Goal: Task Accomplishment & Management: Manage account settings

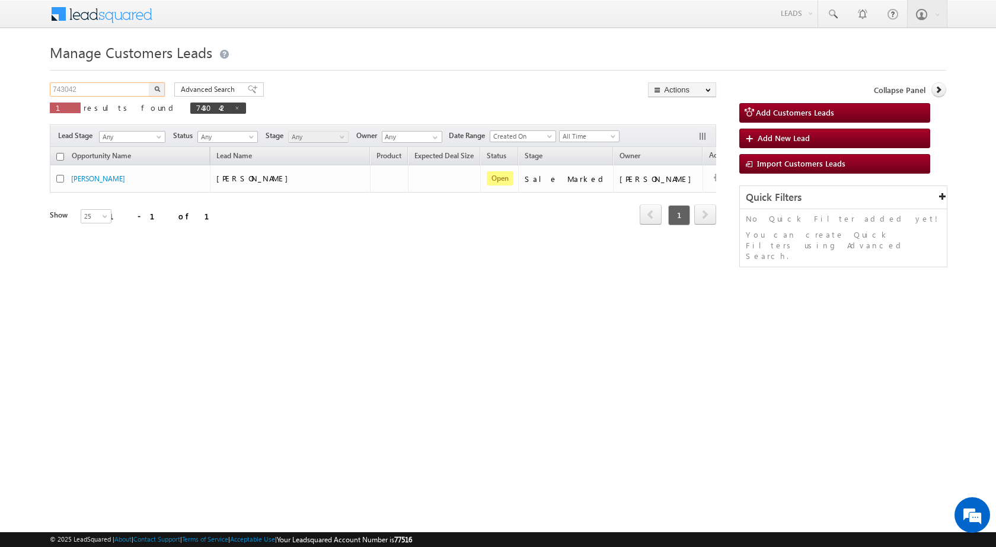
drag, startPoint x: 0, startPoint y: 0, endPoint x: 0, endPoint y: 88, distance: 87.8
click at [4, 91] on body "Menu [PERSON_NAME] sitar a7@ks erve." at bounding box center [498, 168] width 996 height 336
paste input "6371"
type input "746371"
click at [149, 82] on button "button" at bounding box center [156, 89] width 15 height 14
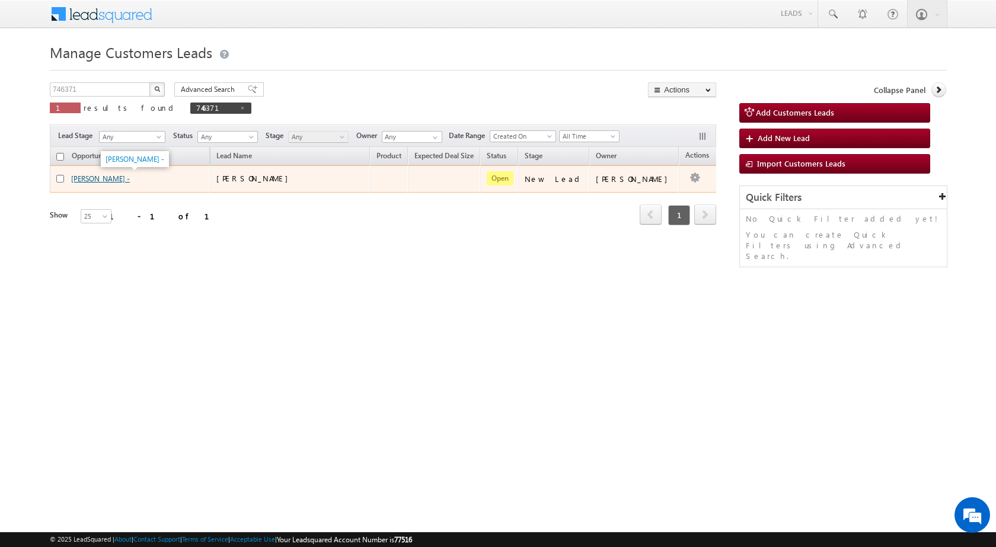
click at [93, 181] on link "[PERSON_NAME] -" at bounding box center [100, 178] width 59 height 9
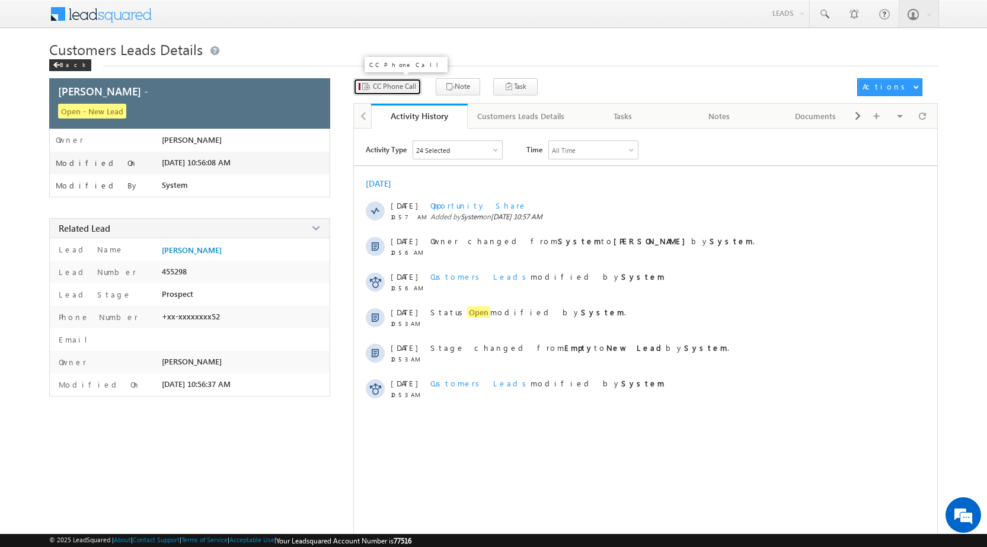
click at [400, 91] on span "CC Phone Call" at bounding box center [394, 86] width 43 height 11
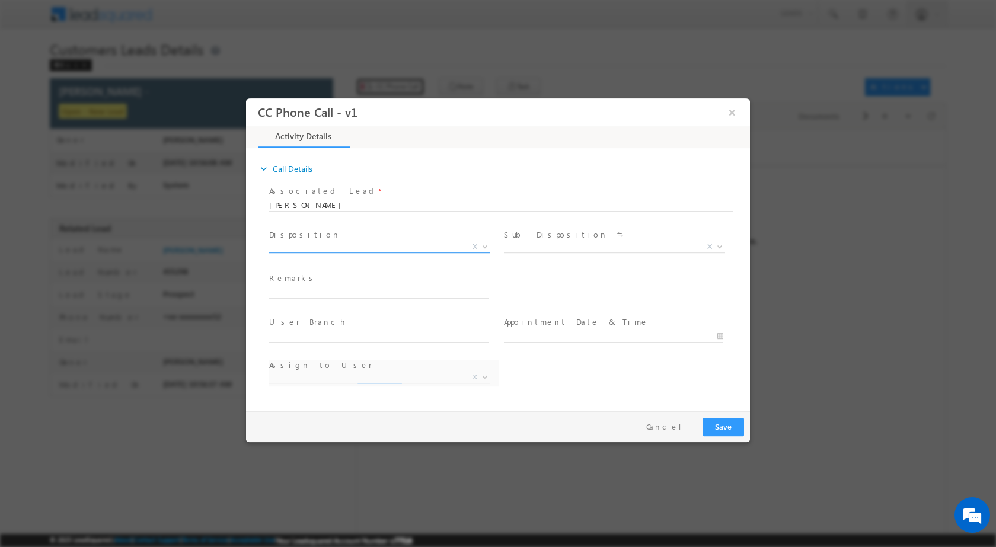
select select "dilip.kumar1@sgrlimited.in"
click at [488, 246] on b at bounding box center [484, 246] width 7 height 4
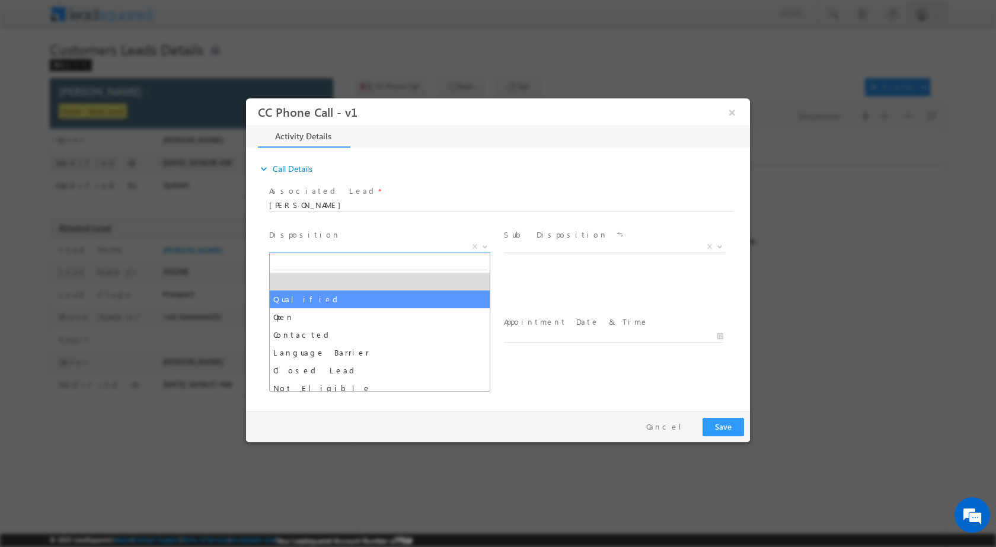
drag, startPoint x: 366, startPoint y: 298, endPoint x: 483, endPoint y: 278, distance: 117.8
select select "Qualified"
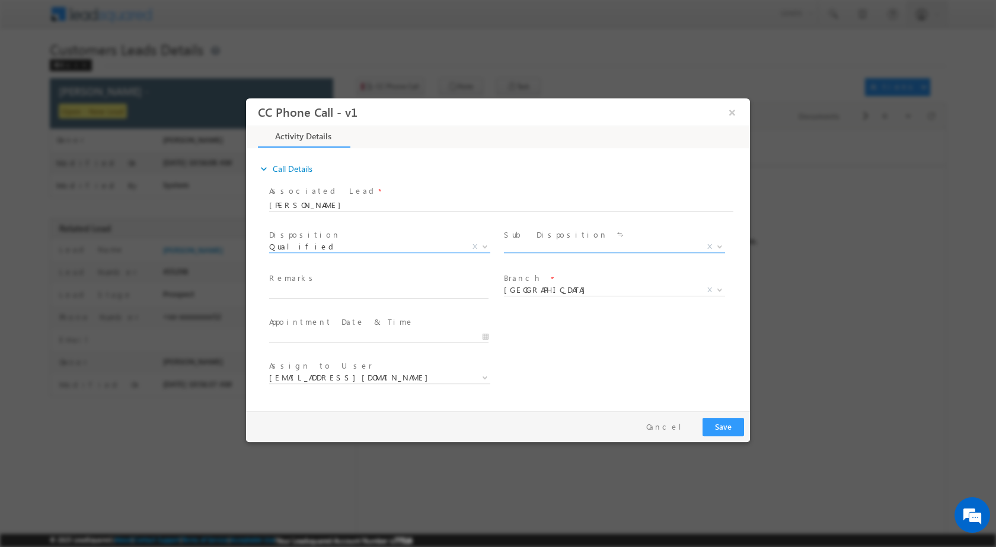
click at [720, 247] on b at bounding box center [719, 246] width 7 height 4
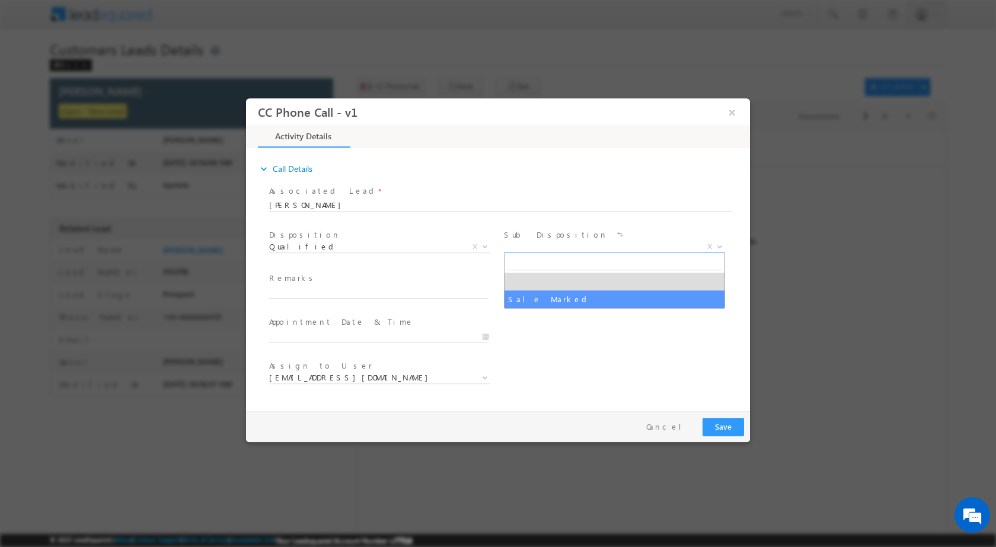
select select "Sale Marked"
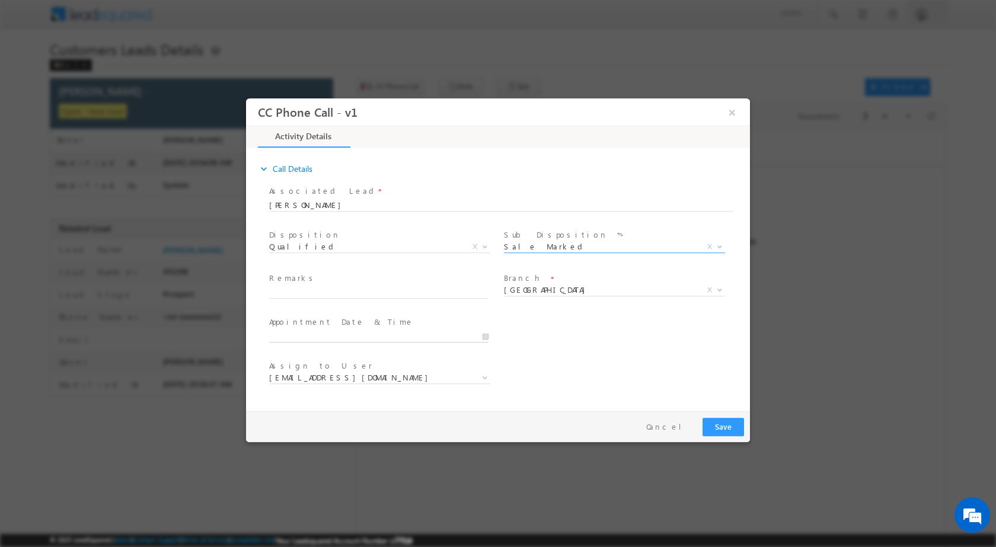
type input "08/11/2025 1:24 PM"
click at [488, 336] on input "08/11/2025 1:24 PM" at bounding box center [378, 336] width 219 height 12
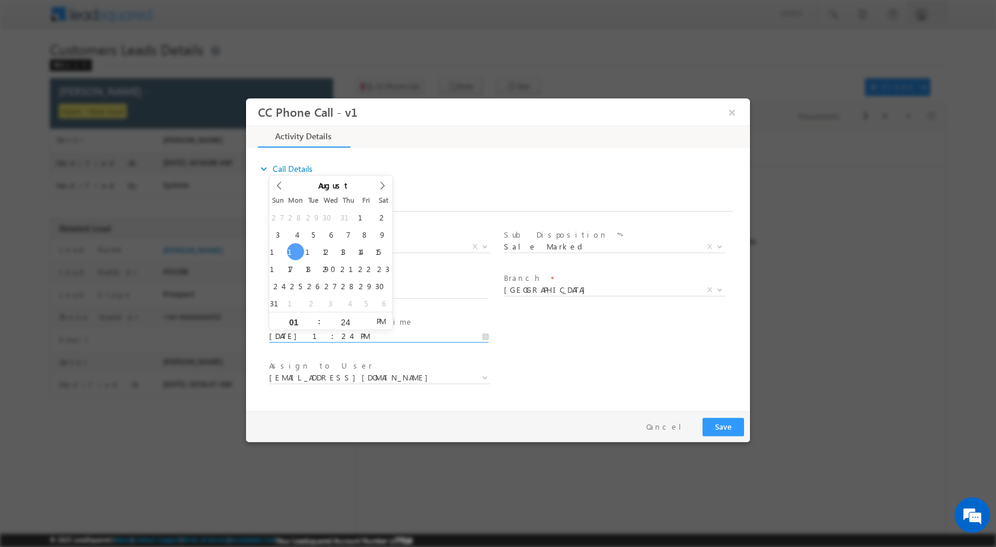
drag, startPoint x: 556, startPoint y: 384, endPoint x: 505, endPoint y: 350, distance: 60.7
click at [556, 383] on div "Assign to User * dilip.kumar1@sgrlimited.in dinesh.kumar2@sgrlimited.in lakshya…" at bounding box center [508, 379] width 483 height 44
click at [418, 291] on input "text" at bounding box center [378, 292] width 219 height 12
paste input "09/08-Customer Name is Lavkush Customer age is 34 yrs loan Type is Plot purchas…"
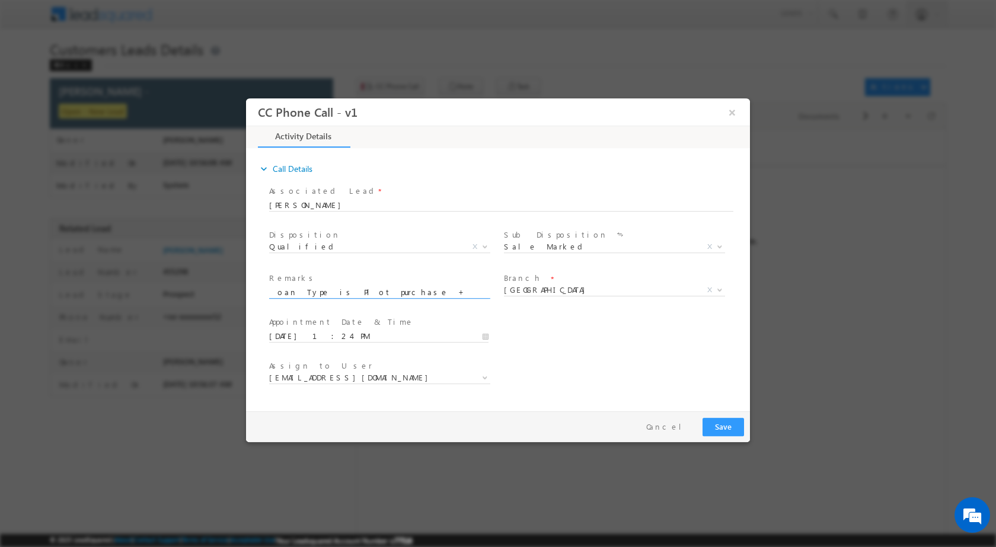
type input "09/08-Customer Name is Lavkush Customer age is 34 yrs loan Type is Plot purchas…"
click at [483, 335] on input "08/11/2025 1:24 PM" at bounding box center [378, 336] width 219 height 12
click at [374, 350] on span at bounding box center [378, 348] width 219 height 13
click at [321, 338] on input "08/11/2025 1:24 PM" at bounding box center [378, 336] width 219 height 12
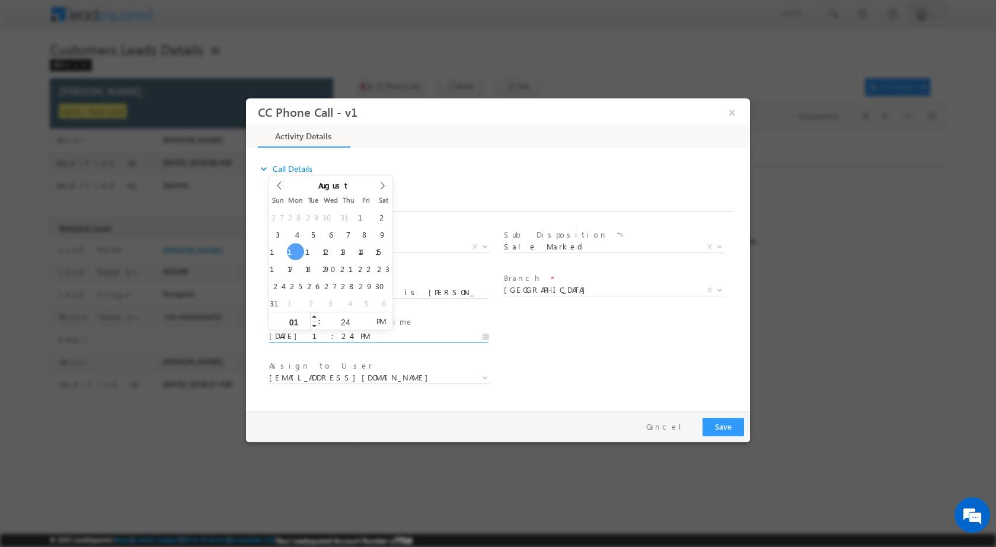
click at [302, 318] on input "01" at bounding box center [293, 322] width 49 height 8
type input "10"
type input "08/11/2025 10:24 PM"
click at [347, 321] on input "24" at bounding box center [345, 322] width 49 height 8
type input "00"
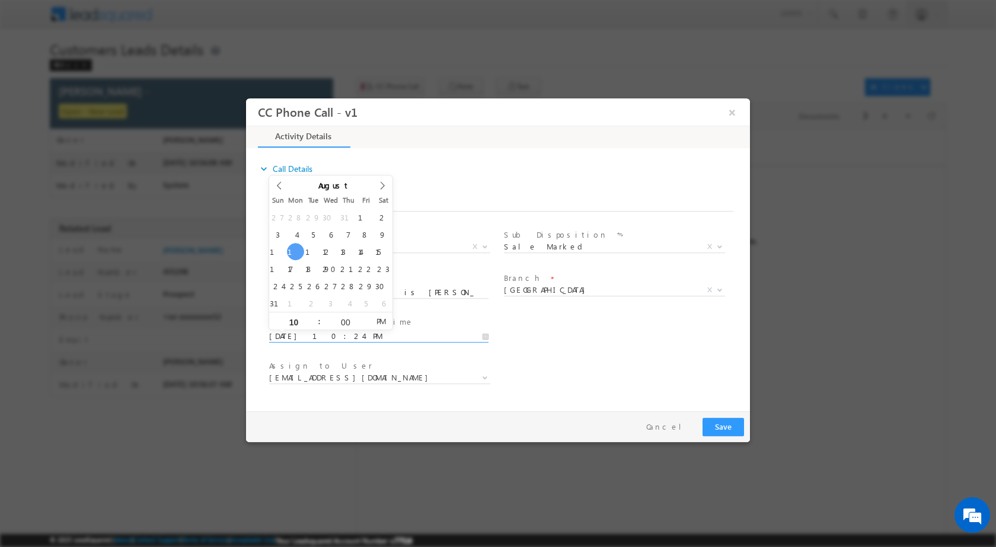
type input "08/11/2025 10:00 AM"
click at [375, 321] on span "AM" at bounding box center [381, 321] width 22 height 18
click at [588, 362] on div "Assign to User * dilip.kumar1@sgrlimited.in dinesh.kumar2@sgrlimited.in lakshya…" at bounding box center [508, 379] width 483 height 44
click at [489, 380] on span at bounding box center [484, 376] width 12 height 15
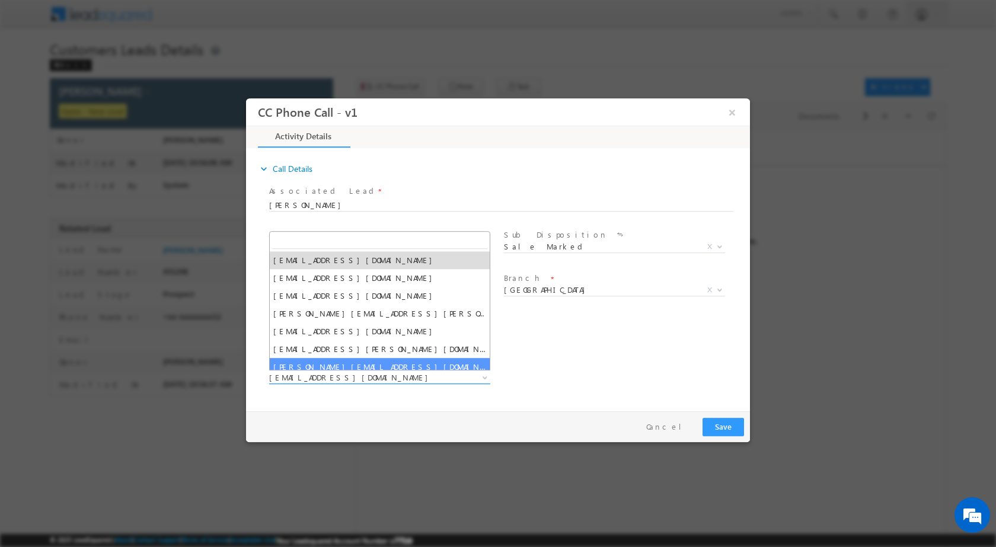
paste input "rahul.kumar1@sgrlimited.in"
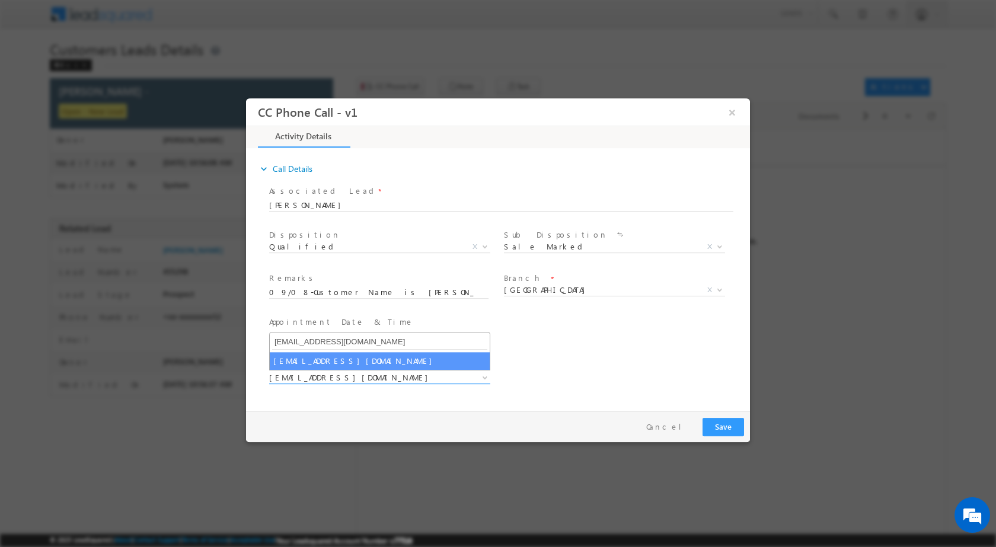
type input "rahul.kumar1@sgrlimited.in"
select select "rahul.kumar1@sgrlimited.in"
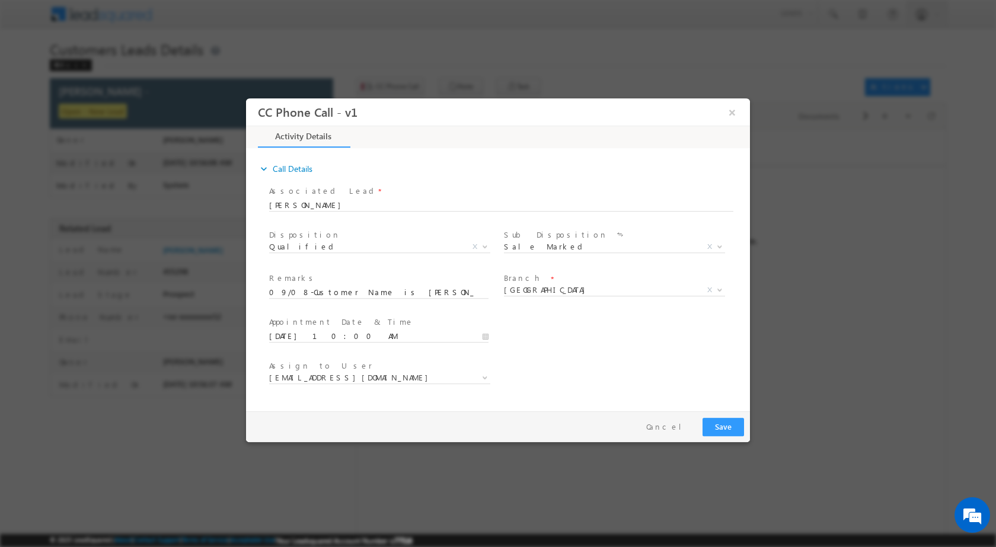
click at [267, 291] on div "Remarks * 09/08-Customer Name is Lavkush Customer age is 34 yrs loan Type is Pl…" at bounding box center [384, 292] width 235 height 44
drag, startPoint x: 269, startPoint y: 292, endPoint x: 746, endPoint y: 328, distance: 478.7
click at [746, 328] on div "Associated Lead * SUBUHI KHAN SUBUHI KHAN Would you like to fill field values? …" at bounding box center [504, 291] width 492 height 219
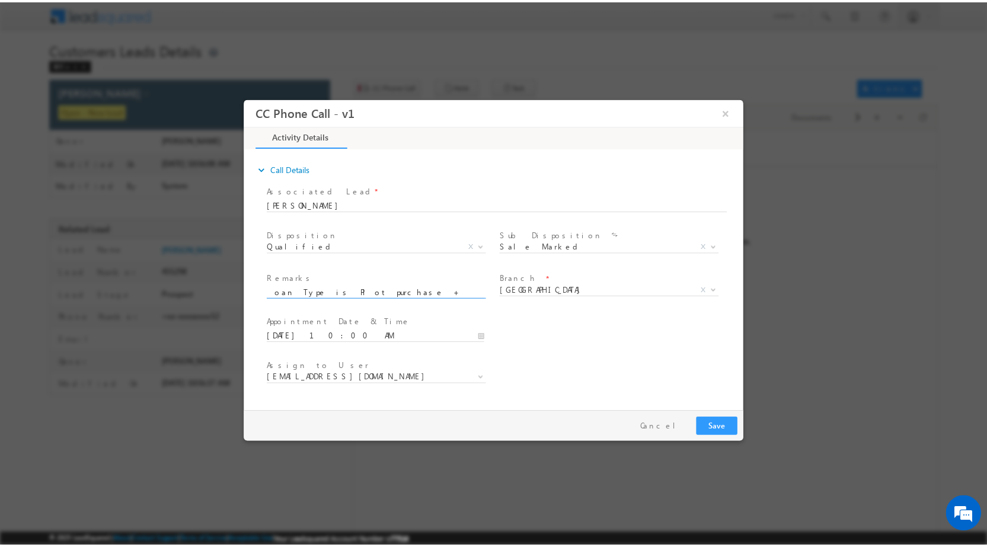
scroll to position [0, 0]
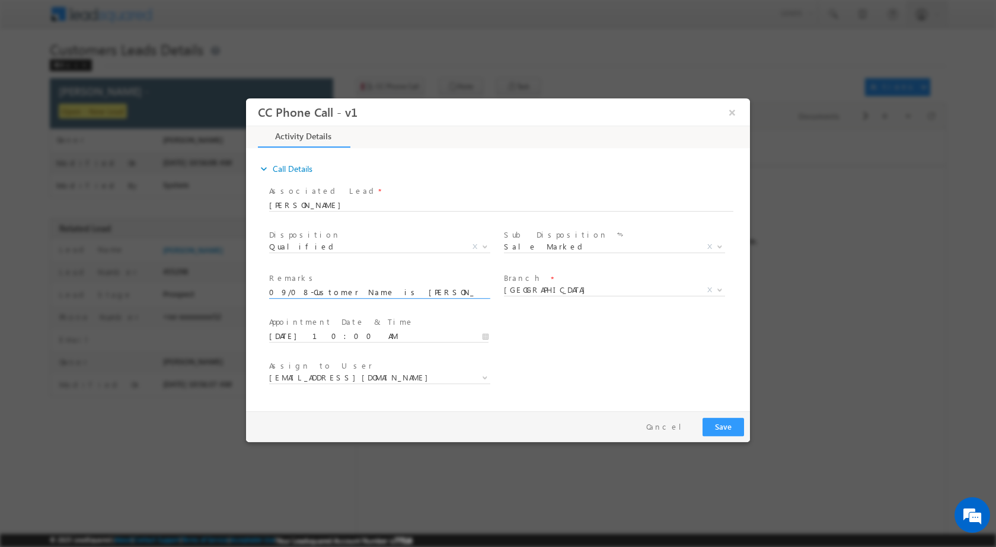
click at [710, 365] on div "Assign to User * dilip.kumar1@sgrlimited.in dinesh.kumar2@sgrlimited.in lakshya…" at bounding box center [508, 379] width 483 height 44
click at [730, 427] on button "Save" at bounding box center [724, 426] width 42 height 18
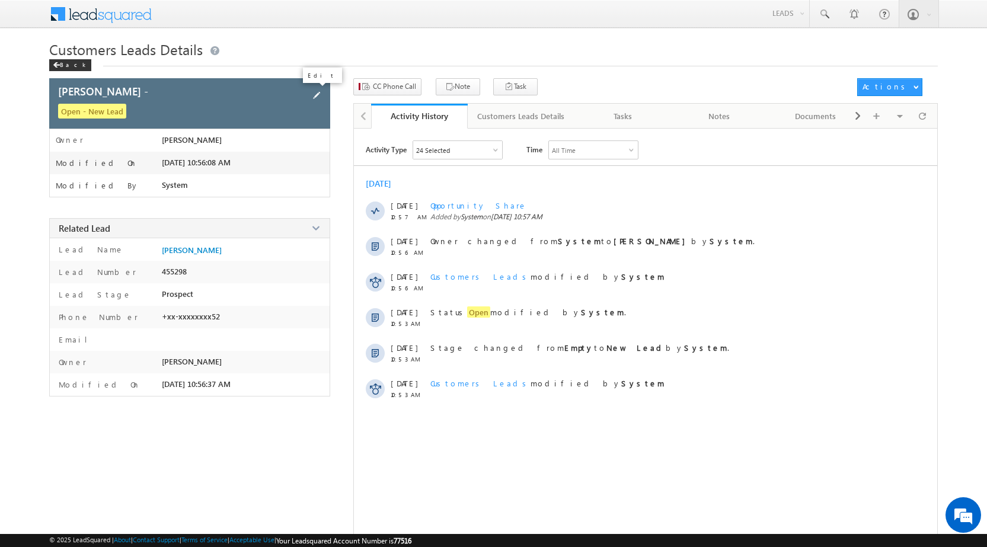
click at [318, 93] on span at bounding box center [316, 95] width 13 height 13
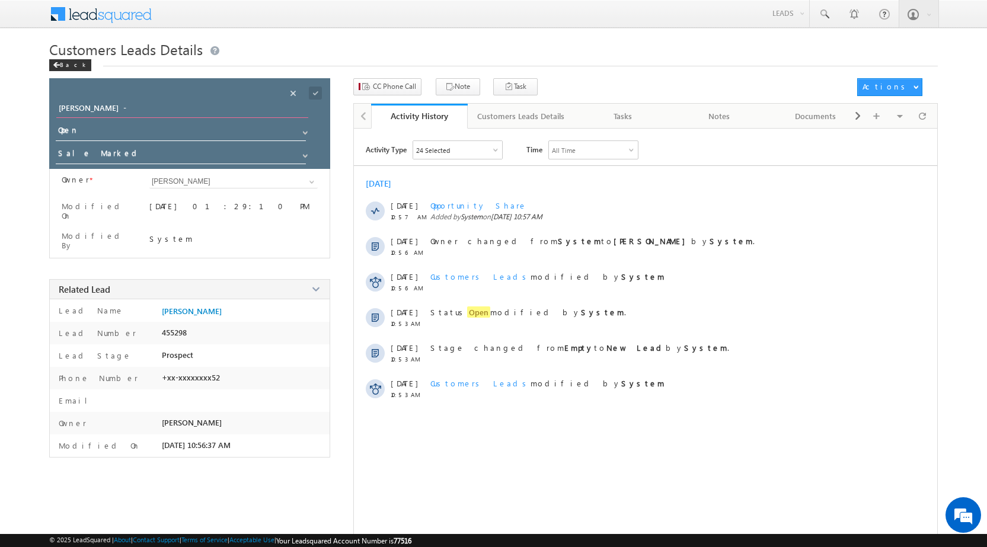
drag, startPoint x: 153, startPoint y: 109, endPoint x: 0, endPoint y: 103, distance: 153.1
click at [0, 103] on body "Menu Rubi Yadav sitar a7@ks erve. co.in" at bounding box center [493, 281] width 987 height 562
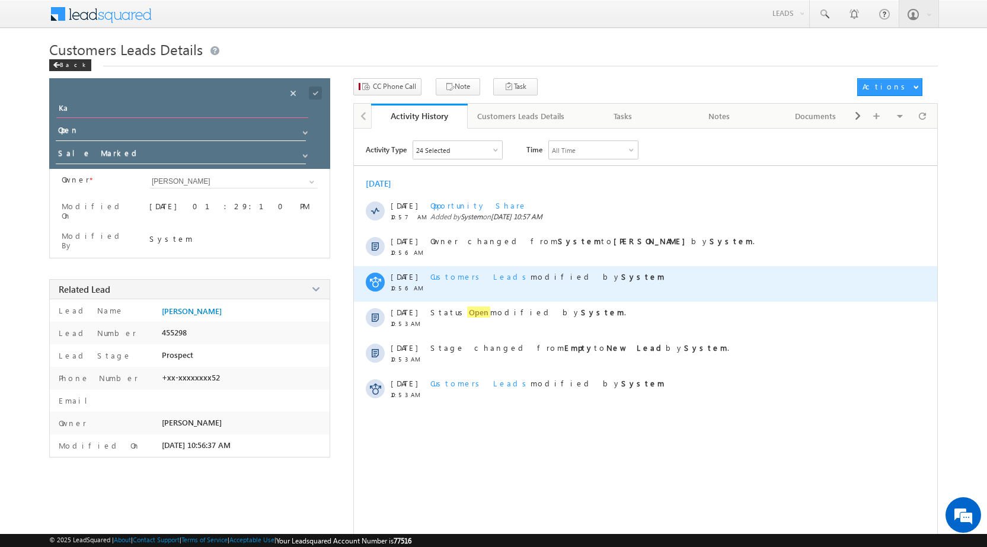
type input "K"
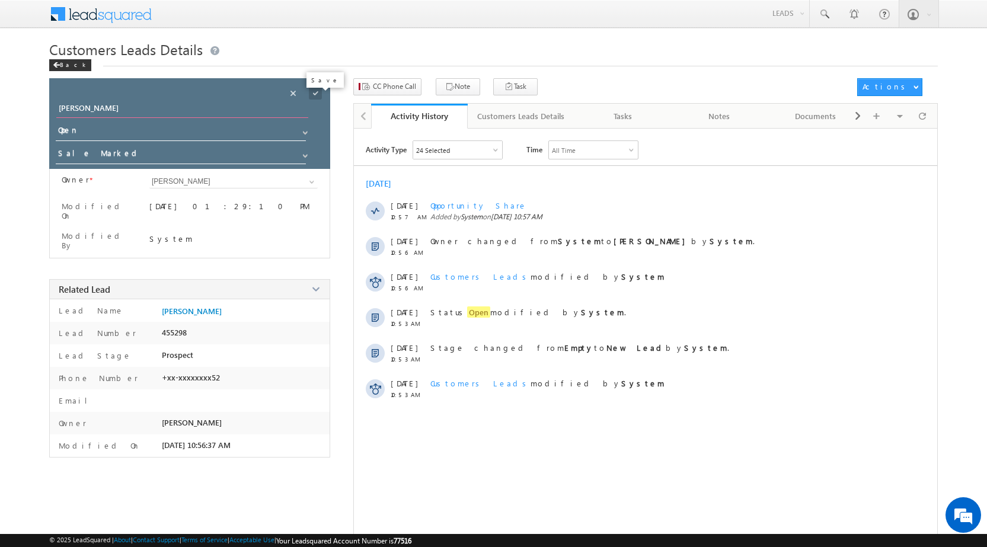
type input "Lavkush"
click at [317, 95] on span at bounding box center [315, 93] width 13 height 13
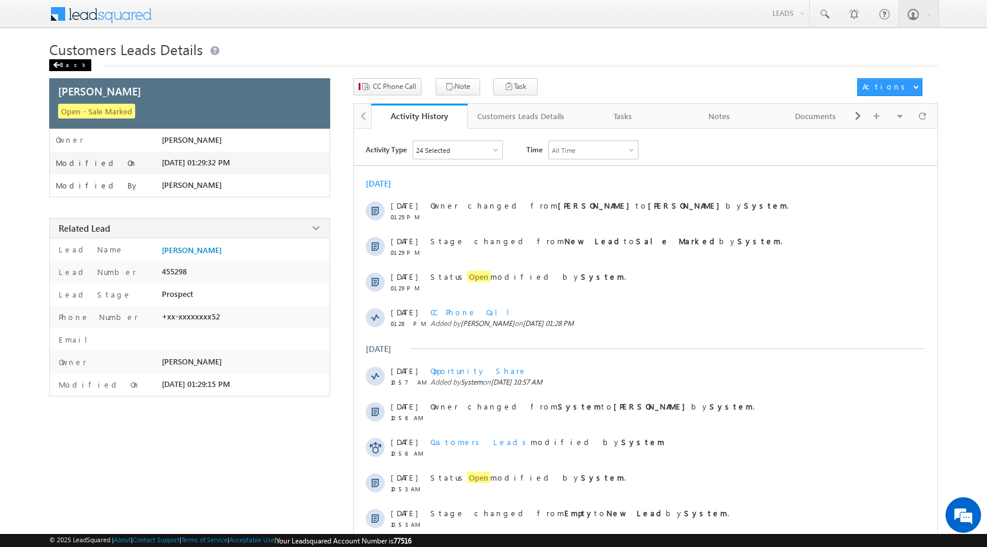
click at [59, 67] on span at bounding box center [56, 65] width 7 height 6
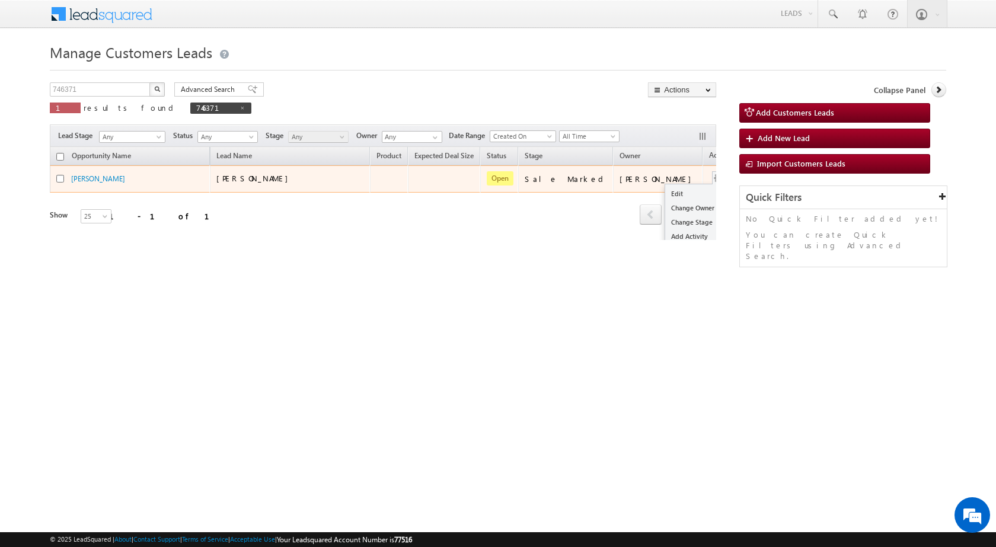
click at [713, 176] on button "button" at bounding box center [719, 179] width 12 height 12
click at [713, 179] on button "button" at bounding box center [719, 179] width 12 height 12
click at [665, 190] on link "Edit" at bounding box center [694, 194] width 59 height 14
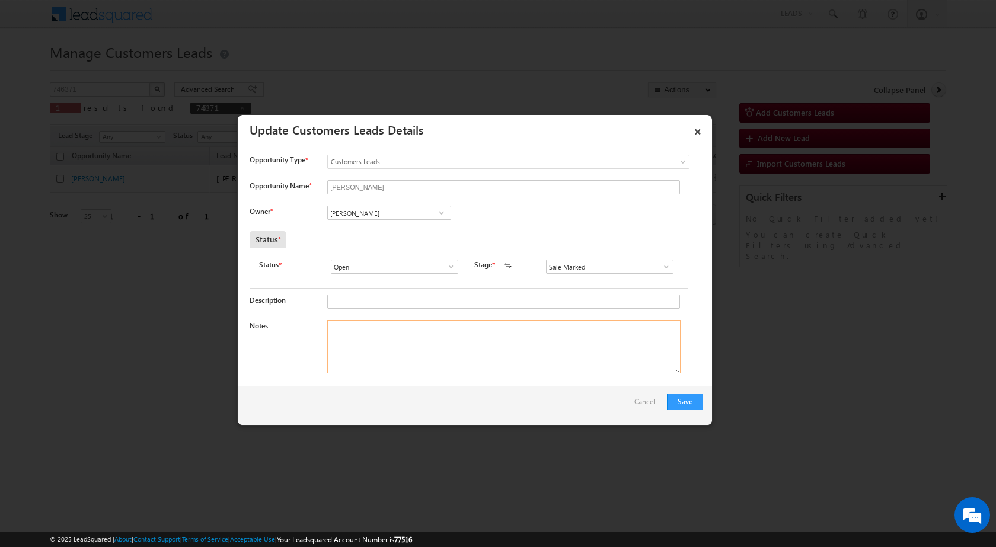
click at [383, 342] on textarea "Notes" at bounding box center [503, 346] width 353 height 53
paste textarea "09/08-Customer Name is Lavkush Customer age is 34 yrs loan Type is Plot purchas…"
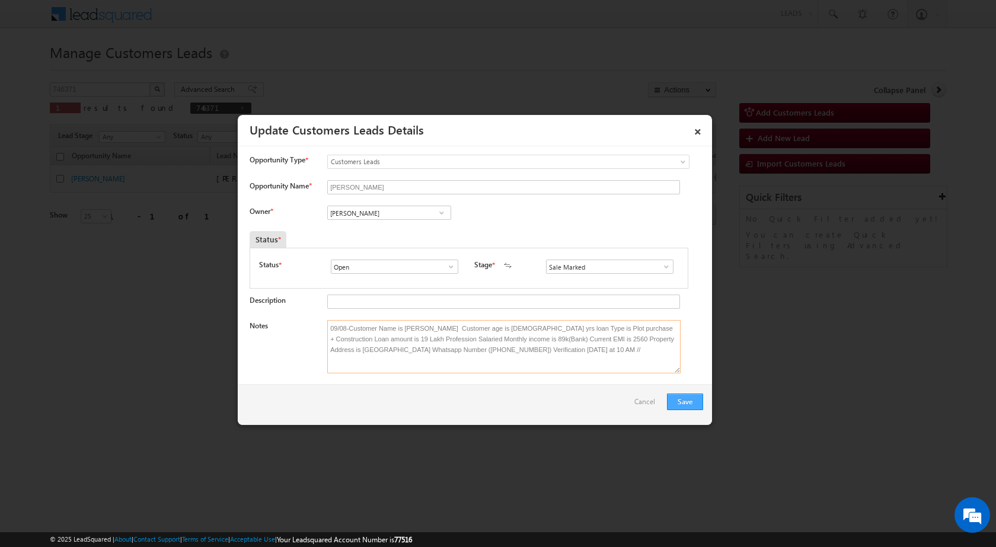
type textarea "09/08-Customer Name is Lavkush Customer age is 34 yrs loan Type is Plot purchas…"
click at [685, 396] on button "Save" at bounding box center [685, 402] width 36 height 17
